Goal: Task Accomplishment & Management: Complete application form

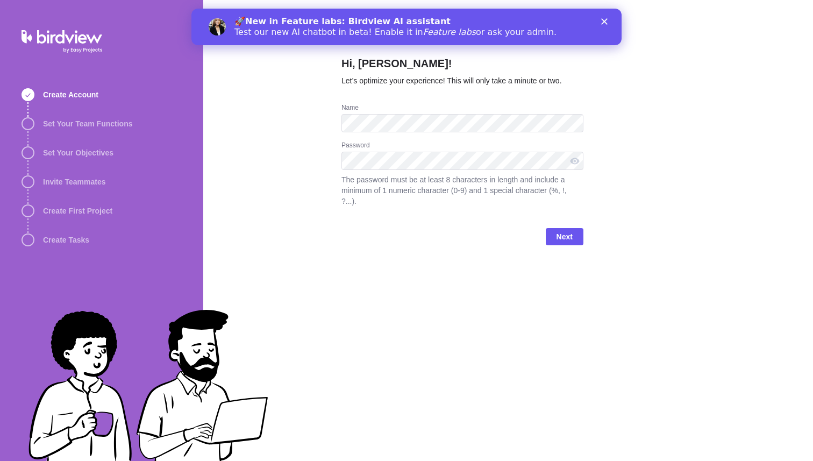
click at [320, 224] on div "Hi, Shumon Zaman! Let’s optimize your experience! This will only take a minute …" at bounding box center [507, 230] width 609 height 461
click at [572, 239] on span "Next" at bounding box center [564, 236] width 38 height 17
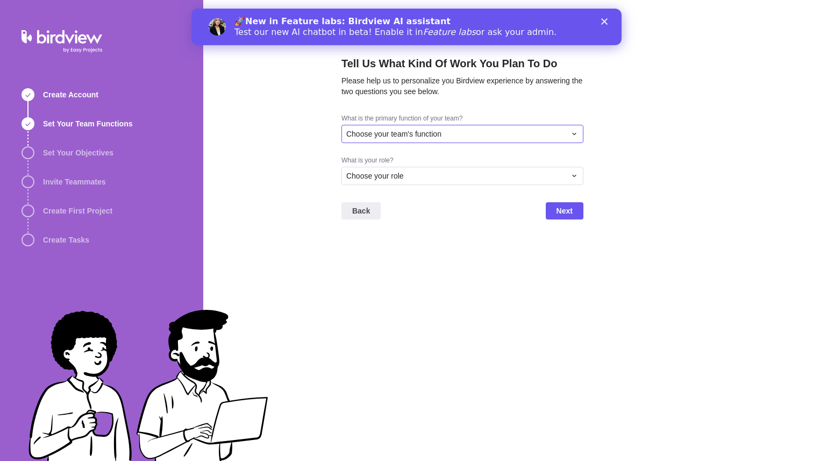
click at [462, 132] on div "Choose your team's function" at bounding box center [455, 133] width 219 height 11
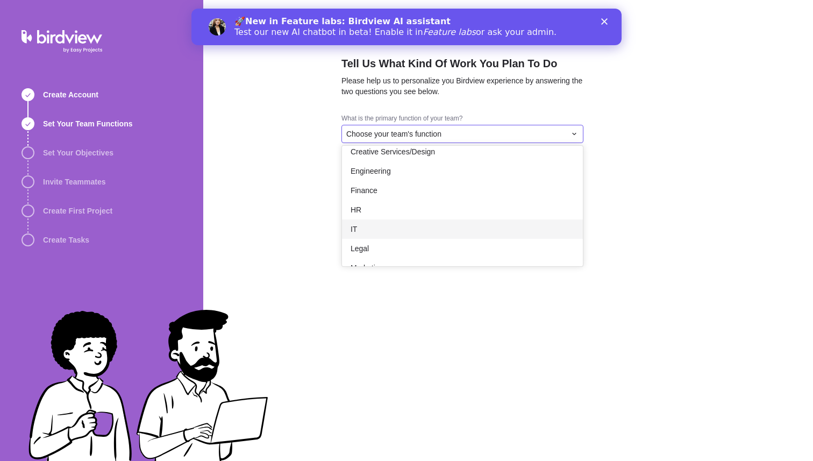
click at [442, 232] on div "IT" at bounding box center [462, 228] width 241 height 19
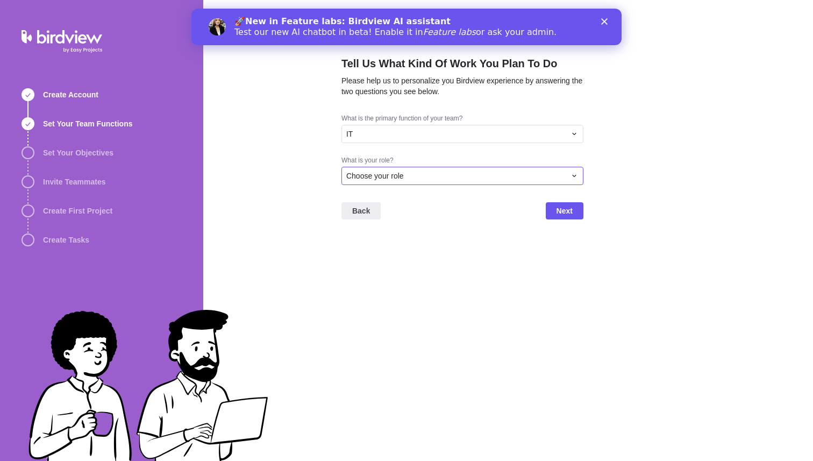
click at [446, 176] on div "Choose your role" at bounding box center [455, 175] width 219 height 11
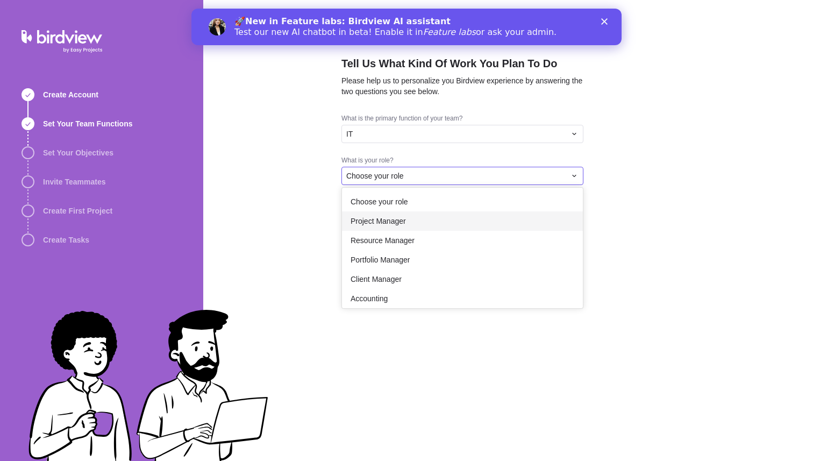
click at [439, 225] on div "Project Manager" at bounding box center [462, 220] width 241 height 19
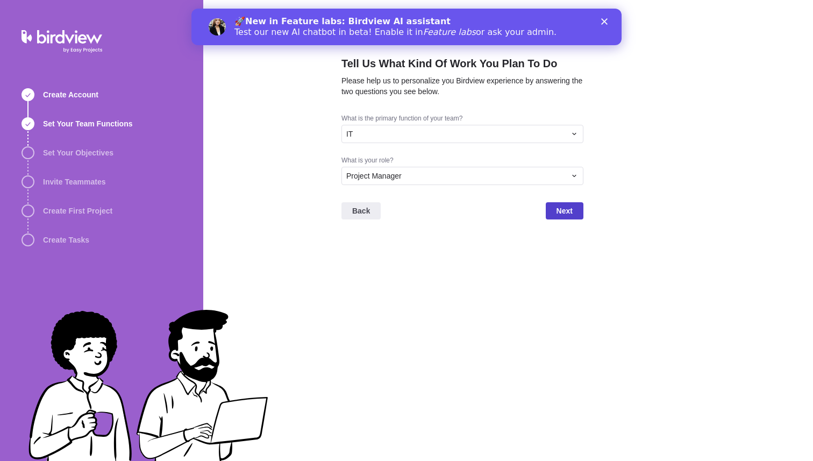
click at [545, 213] on span "Next" at bounding box center [564, 210] width 38 height 17
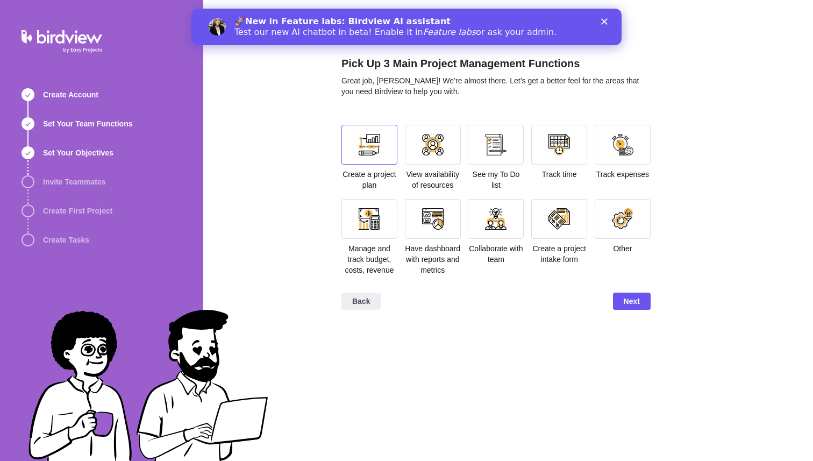
click at [371, 147] on div at bounding box center [368, 144] width 21 height 21
click at [439, 231] on div at bounding box center [433, 219] width 56 height 40
click at [436, 149] on div at bounding box center [432, 144] width 21 height 21
click at [574, 155] on div at bounding box center [559, 145] width 56 height 40
click at [559, 153] on div at bounding box center [558, 144] width 21 height 21
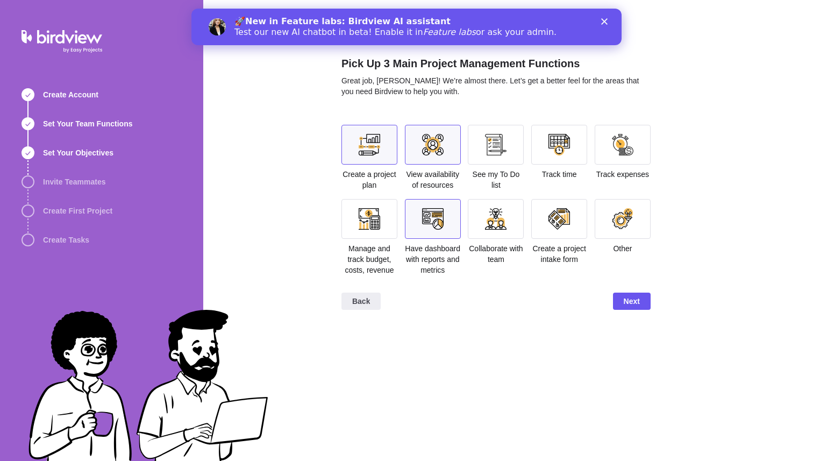
click at [418, 148] on div at bounding box center [433, 145] width 56 height 40
click at [549, 137] on div at bounding box center [558, 144] width 21 height 21
click at [623, 306] on span "Next" at bounding box center [631, 301] width 16 height 13
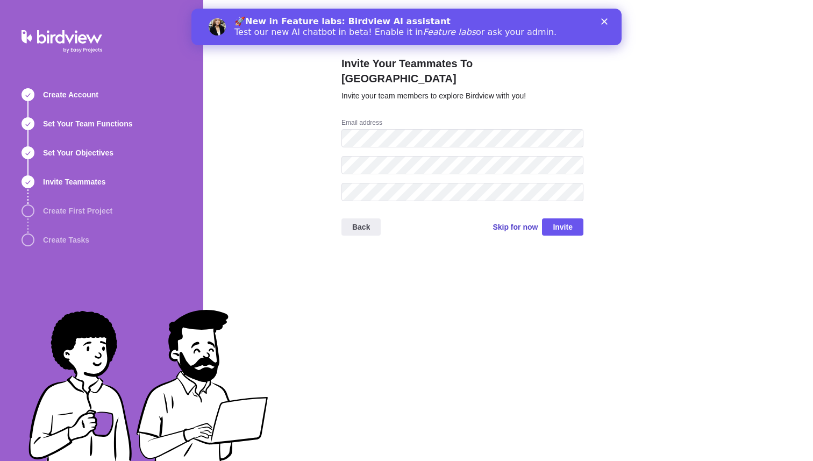
click at [504, 221] on span "Skip for now" at bounding box center [514, 226] width 45 height 11
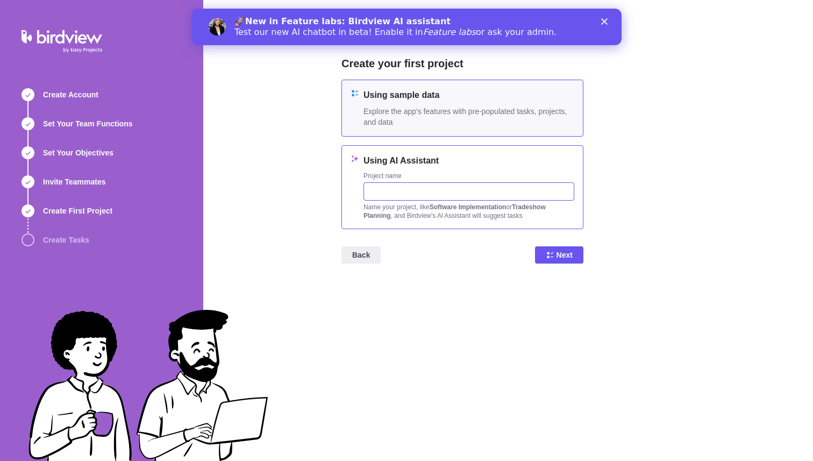
click at [485, 195] on input "text" at bounding box center [468, 191] width 211 height 18
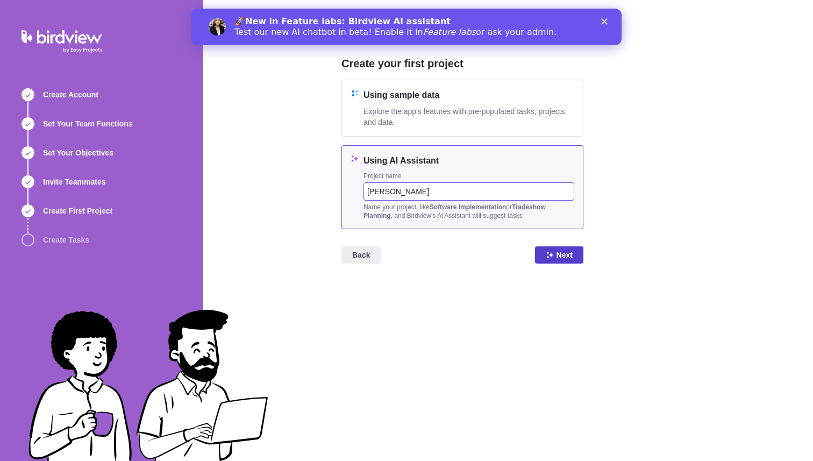
type input "[PERSON_NAME]"
click at [546, 257] on icon at bounding box center [549, 254] width 9 height 9
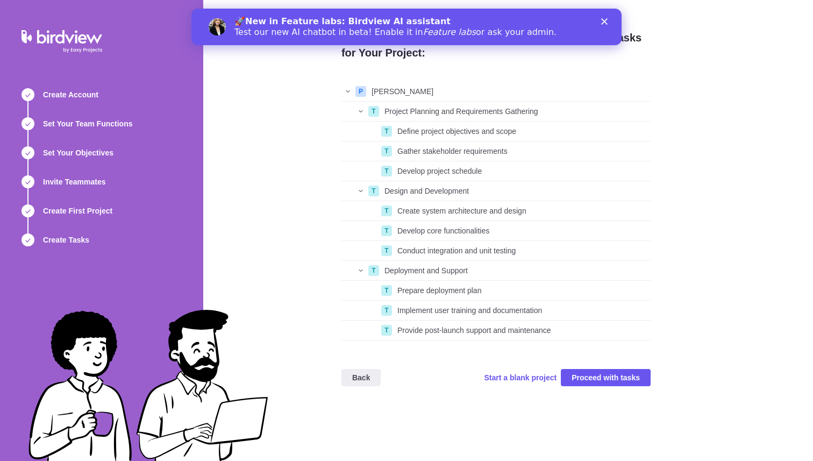
scroll to position [258, 309]
click at [593, 381] on span "Proceed with tasks" at bounding box center [605, 377] width 68 height 13
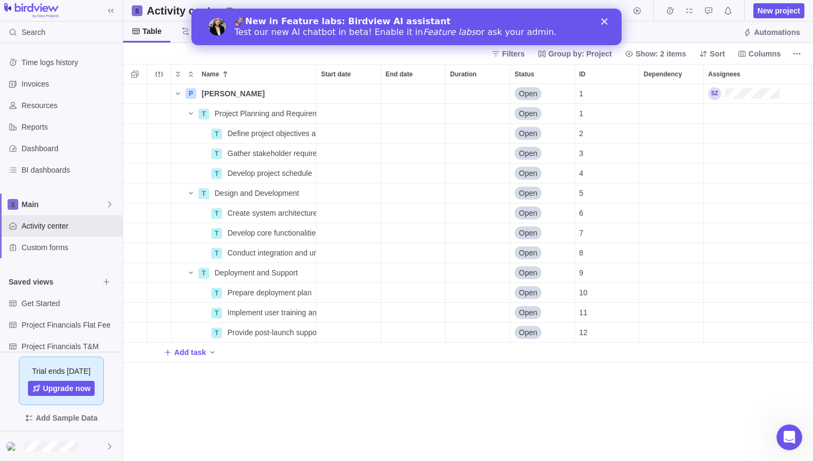
click at [605, 23] on polygon "Close" at bounding box center [604, 21] width 6 height 6
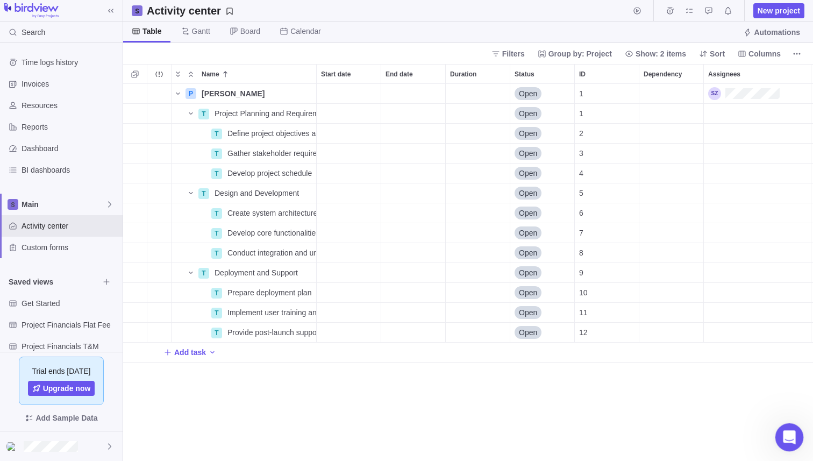
click at [783, 446] on div "Open Intercom Messenger" at bounding box center [787, 435] width 35 height 35
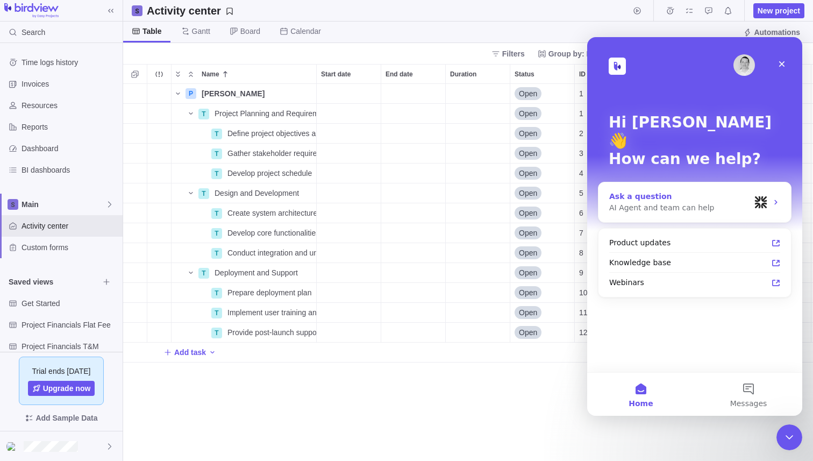
click at [678, 202] on div "AI Agent and team can help" at bounding box center [679, 207] width 141 height 11
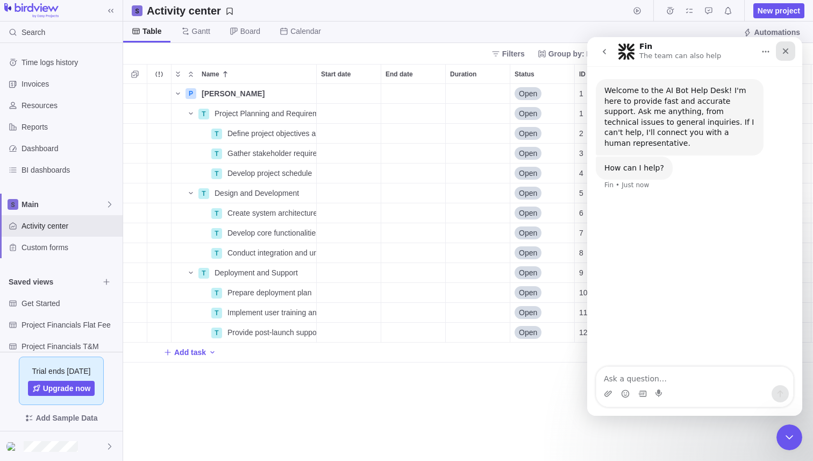
click at [787, 52] on icon "Close" at bounding box center [785, 51] width 9 height 9
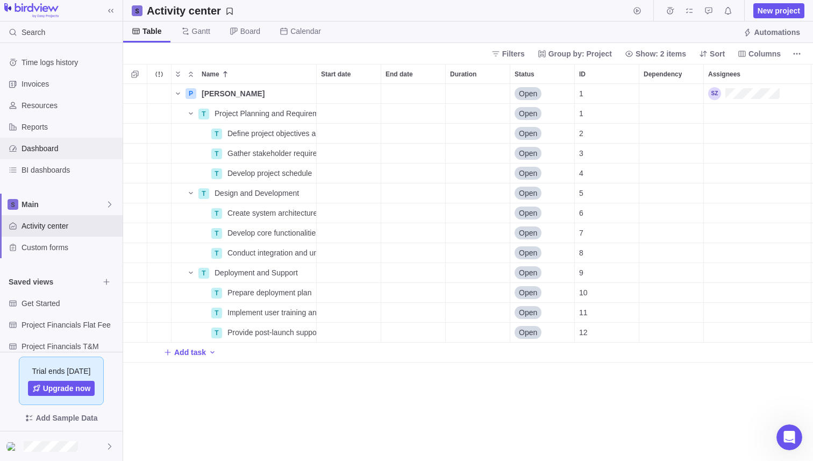
click at [47, 157] on div "Dashboard" at bounding box center [61, 148] width 123 height 21
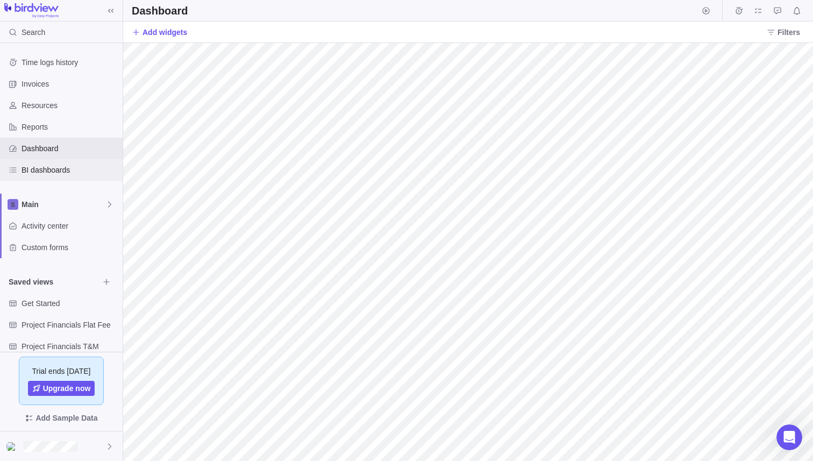
click at [53, 170] on span "BI dashboards" at bounding box center [69, 169] width 97 height 11
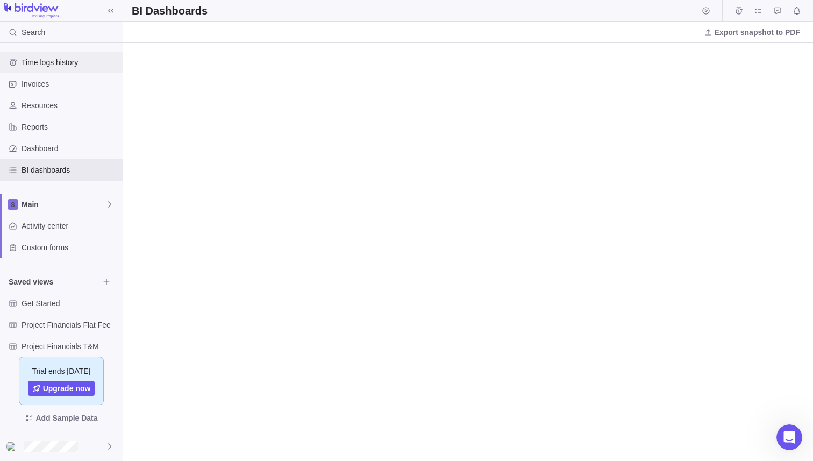
click at [52, 60] on span "Time logs history" at bounding box center [69, 62] width 97 height 11
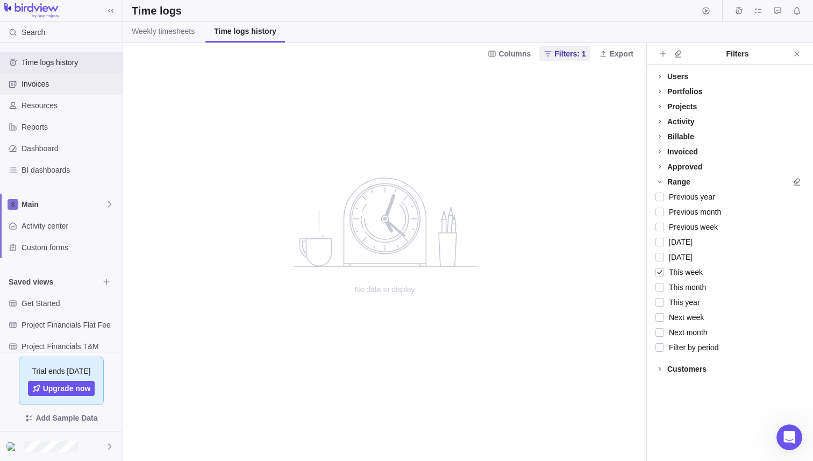
click at [51, 86] on span "Invoices" at bounding box center [69, 83] width 97 height 11
